Goal: Find specific page/section: Find specific page/section

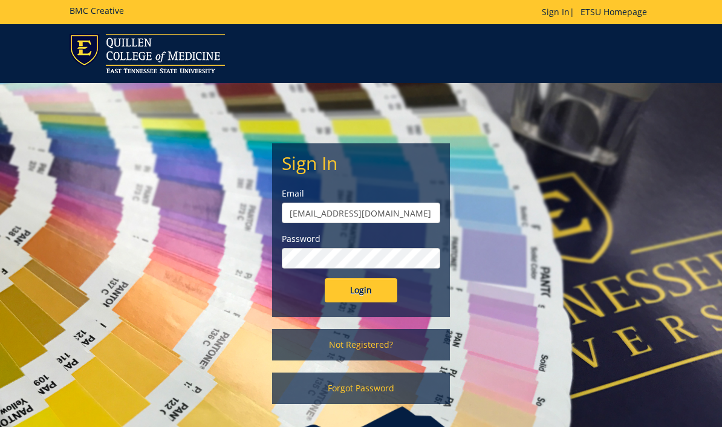
type input "[EMAIL_ADDRESS][DOMAIN_NAME]"
click at [379, 286] on input "Login" at bounding box center [361, 290] width 73 height 24
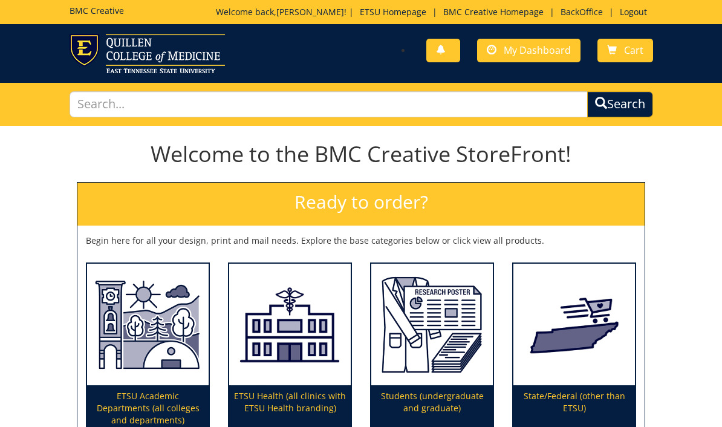
click at [577, 18] on link "BackOffice" at bounding box center [582, 11] width 54 height 11
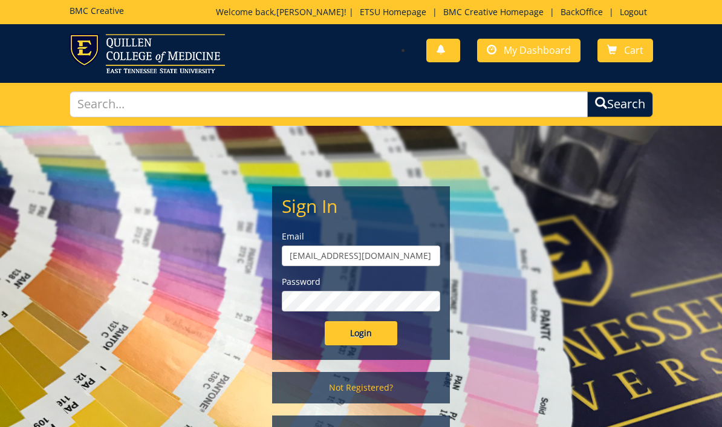
type input "gougeja@etsu.edu"
click at [374, 330] on input "Login" at bounding box center [361, 333] width 73 height 24
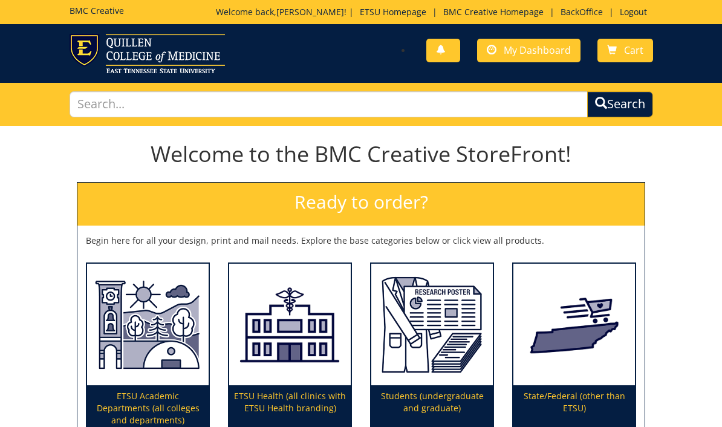
click at [369, 330] on div "Students (undergraduate and graduate)" at bounding box center [432, 343] width 142 height 180
click at [584, 18] on link "BackOffice" at bounding box center [582, 11] width 54 height 11
